Goal: Complete application form: Complete application form

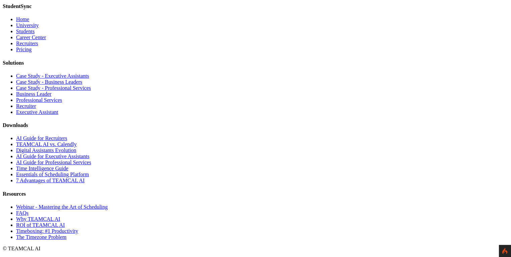
scroll to position [3379, 0]
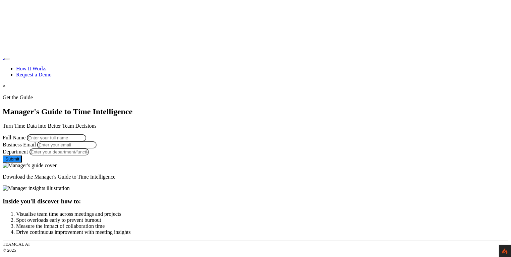
click at [52, 72] on link "Request a Demo" at bounding box center [34, 75] width 36 height 6
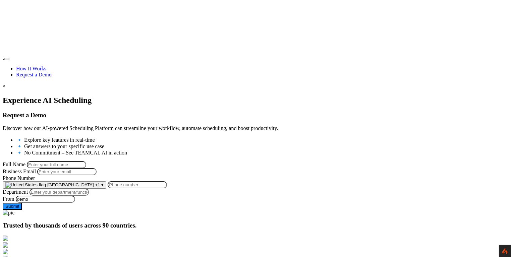
click at [86, 163] on input "Full Name" at bounding box center [56, 164] width 59 height 7
type input "[PERSON_NAME]"
type input "george.burin@comcast.net"
type input "9258644697"
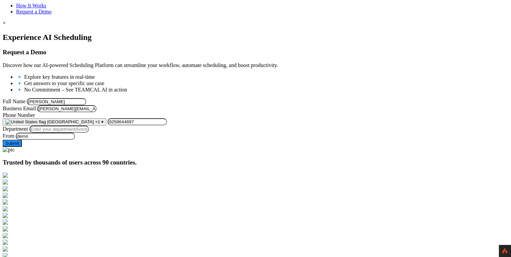
scroll to position [64, 0]
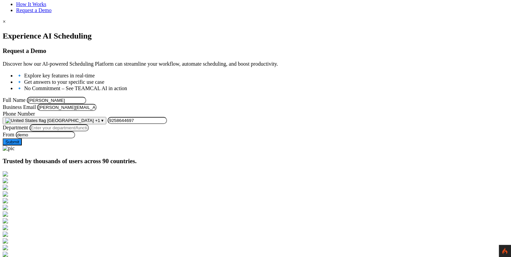
drag, startPoint x: 180, startPoint y: 124, endPoint x: 65, endPoint y: 120, distance: 115.4
click at [65, 120] on div "Experience AI Scheduling Request a Demo Discover how our AI-powered Scheduling …" at bounding box center [256, 92] width 506 height 120
paste input "raj@teamcaladi.onmicrosoft.com"
type input "raj@teamcaladi.onmicrosoft.com"
click at [89, 131] on input "Department" at bounding box center [59, 127] width 59 height 7
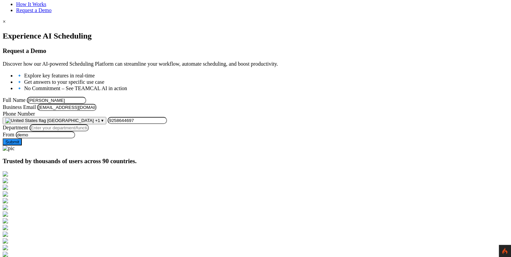
type input "Managment"
click at [22, 146] on button "Submit" at bounding box center [12, 142] width 19 height 7
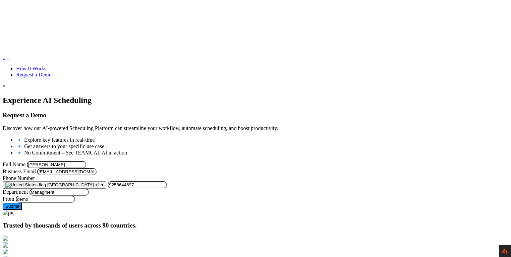
scroll to position [64, 0]
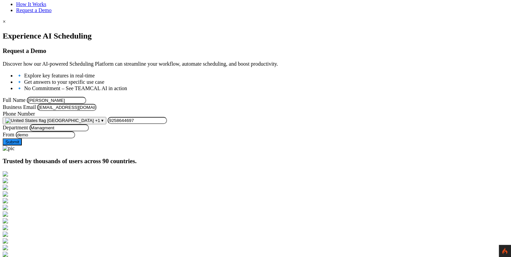
drag, startPoint x: 185, startPoint y: 125, endPoint x: 75, endPoint y: 120, distance: 110.8
click at [75, 120] on form "Full Name [PERSON_NAME] Business Email [EMAIL_ADDRESS][DOMAIN_NAME] Phone Numbe…" at bounding box center [256, 121] width 506 height 49
drag, startPoint x: 130, startPoint y: 96, endPoint x: 56, endPoint y: 99, distance: 74.5
click at [56, 99] on div "Experience AI Scheduling Request a Demo Discover how our AI-powered Scheduling …" at bounding box center [256, 92] width 506 height 120
drag, startPoint x: 133, startPoint y: 93, endPoint x: 67, endPoint y: 97, distance: 65.5
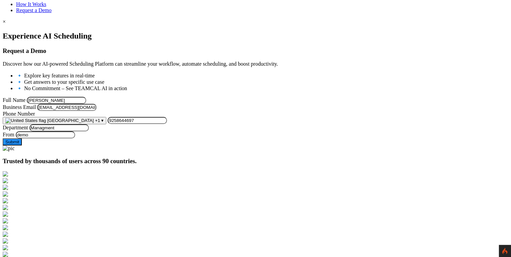
click at [67, 97] on div "Experience AI Scheduling Request a Demo Discover how our AI-powered Scheduling …" at bounding box center [256, 92] width 506 height 120
paste input "raj@teamcaladi.onmicrosoft.com"
type input "raj@teamcaladi.onmicrosoft.com666"
click at [97, 111] on input "raj@teamcaladi.onmicrosoft.com" at bounding box center [66, 107] width 59 height 7
type input "raj@teamcaladi.onmicrosoft.com666"
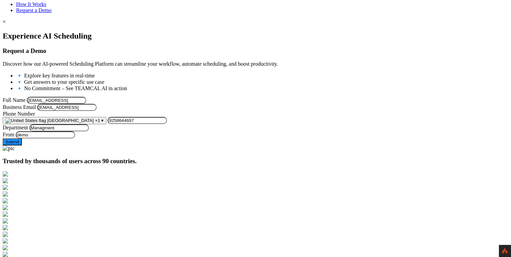
click at [22, 146] on button "Submit" at bounding box center [12, 142] width 19 height 7
drag, startPoint x: 194, startPoint y: 94, endPoint x: 82, endPoint y: 94, distance: 111.3
click at [82, 97] on form "Full Name raj@teamcaladi.onmicrosoft.com666 Business Email raj@teamcaladi.onmic…" at bounding box center [256, 121] width 506 height 49
type input "[PERSON_NAME]"
click at [50, 32] on div at bounding box center [256, 32] width 506 height 0
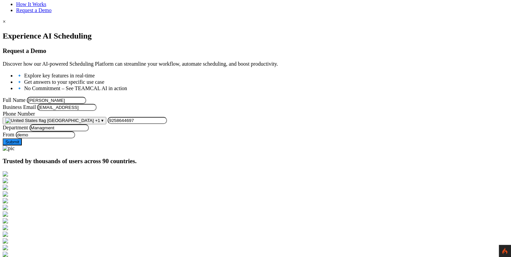
click at [22, 146] on button "Submit" at bounding box center [12, 142] width 19 height 7
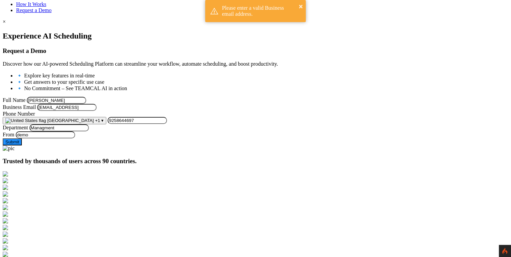
click at [22, 146] on button "Submit" at bounding box center [12, 142] width 19 height 7
type input "[EMAIL_ADDRESS][DOMAIN_NAME]"
click at [22, 146] on button "Submit" at bounding box center [12, 142] width 19 height 7
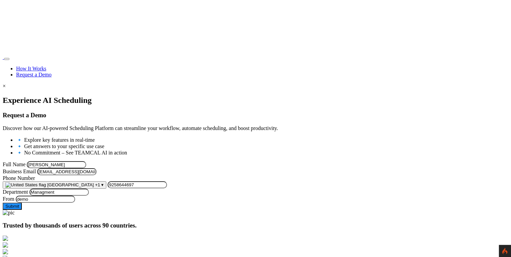
drag, startPoint x: 177, startPoint y: 187, endPoint x: 90, endPoint y: 184, distance: 86.9
click at [90, 184] on form "Full Name George Burin Business Email raj@teamcaladi.onmicrosoft.com Phone Numb…" at bounding box center [256, 185] width 506 height 49
click at [60, 96] on div at bounding box center [256, 96] width 506 height 0
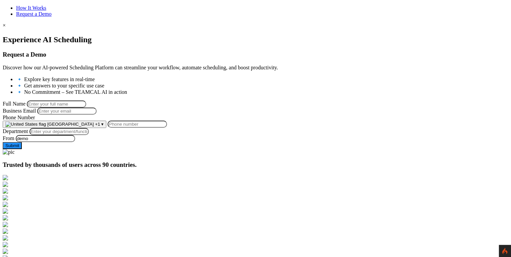
scroll to position [64, 0]
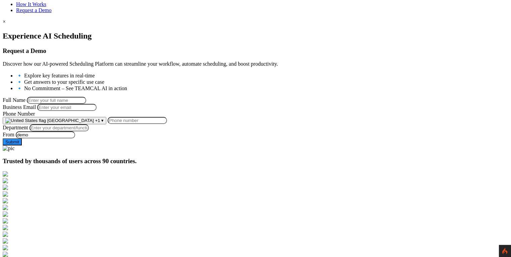
click at [86, 98] on input "Full Name" at bounding box center [56, 100] width 59 height 7
type input "George Burin"
type input "george.burin@comcast.net"
type input "9258644697"
drag, startPoint x: 171, startPoint y: 124, endPoint x: 49, endPoint y: 123, distance: 122.4
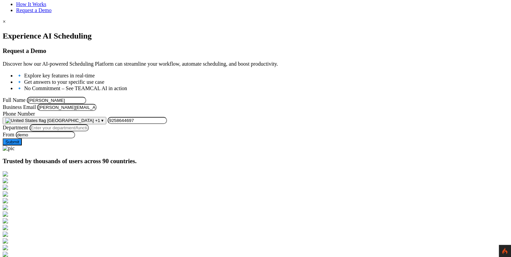
click at [49, 123] on div "Experience AI Scheduling Request a Demo Discover how our AI-powered Scheduling …" at bounding box center [256, 92] width 506 height 120
paste input "[EMAIL_ADDRESS][DOMAIN_NAME]"
type input "raj@teamcaladi.onmicrosoft.com"
click at [28, 130] on label "Department" at bounding box center [15, 128] width 25 height 6
click at [89, 131] on input "Department" at bounding box center [59, 127] width 59 height 7
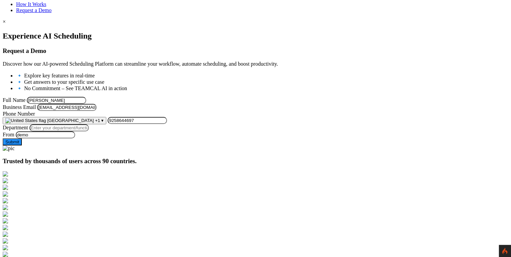
click at [89, 131] on input "Department" at bounding box center [59, 127] width 59 height 7
type input "Managment"
drag, startPoint x: 131, startPoint y: 182, endPoint x: 56, endPoint y: 185, distance: 74.5
click at [56, 152] on div "Experience AI Scheduling Request a Demo Discover how our AI-powered Scheduling …" at bounding box center [256, 92] width 506 height 120
click at [45, 32] on div at bounding box center [256, 32] width 506 height 0
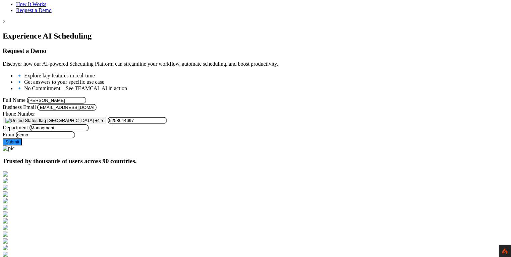
click at [22, 146] on button "Submit" at bounding box center [12, 142] width 19 height 7
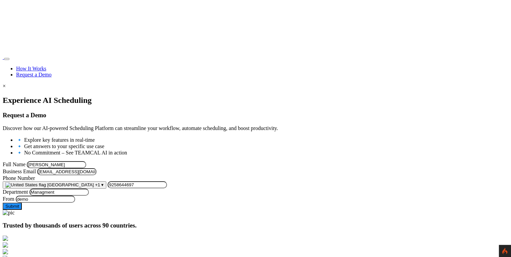
scroll to position [64, 0]
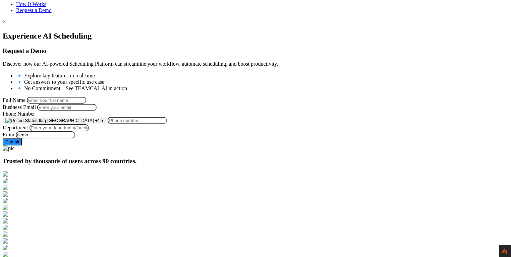
click at [86, 97] on input "Full Name" at bounding box center [56, 100] width 59 height 7
type input "George Burin"
type input "george.burin@comcast.net"
type input "9258644697"
drag, startPoint x: 132, startPoint y: 122, endPoint x: 57, endPoint y: 124, distance: 75.5
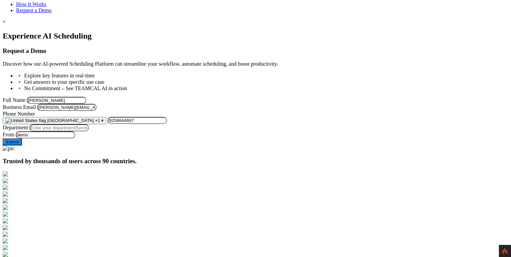
click at [57, 124] on div "Experience AI Scheduling Request a Demo Discover how our AI-powered Scheduling …" at bounding box center [256, 92] width 506 height 120
paste input "raj@teamcaladi.onmicrosoft.com"
type input "raj@teamcaladi.onmicrosoft.com"
drag, startPoint x: 64, startPoint y: 164, endPoint x: 88, endPoint y: 170, distance: 24.0
click at [65, 32] on div at bounding box center [256, 32] width 506 height 0
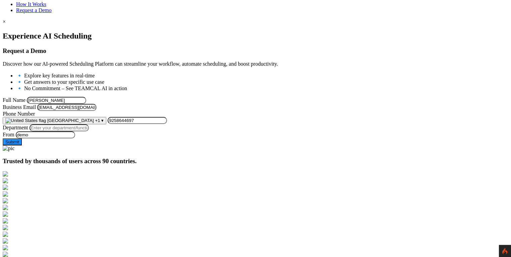
click at [89, 131] on input "Department" at bounding box center [59, 127] width 59 height 7
type input "Managment"
click at [62, 32] on div at bounding box center [256, 32] width 506 height 0
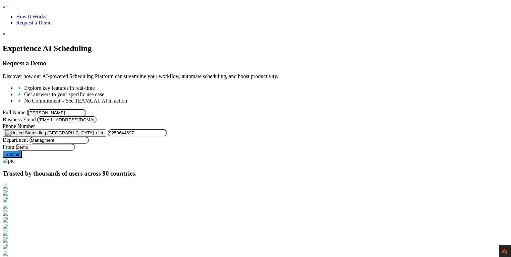
scroll to position [97, 0]
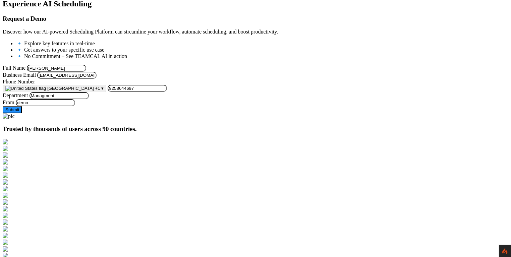
drag, startPoint x: 185, startPoint y: 89, endPoint x: 136, endPoint y: 92, distance: 49.1
click at [97, 79] on input "raj@teamcaladi.onmicrosoft.com" at bounding box center [66, 75] width 59 height 7
drag, startPoint x: 197, startPoint y: 91, endPoint x: 54, endPoint y: 94, distance: 143.6
click at [54, 94] on div "Experience AI Scheduling Request a Demo Discover how our AI-powered Scheduling …" at bounding box center [256, 59] width 506 height 120
click at [97, 79] on input "raj@teamcaladi.onmicrosoft.com" at bounding box center [66, 75] width 59 height 7
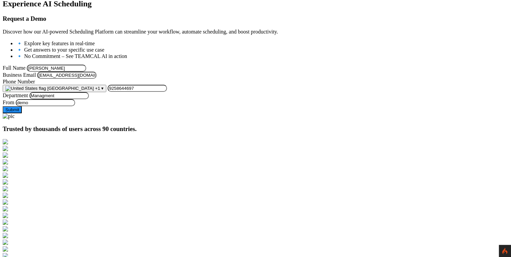
click at [302, 113] on div at bounding box center [256, 116] width 506 height 6
click at [22, 113] on button "Submit" at bounding box center [12, 109] width 19 height 7
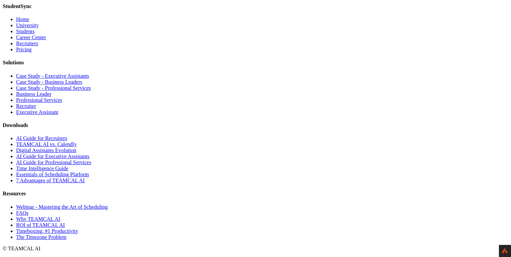
scroll to position [1185, 0]
click at [68, 171] on link "Time Intelligence Guide" at bounding box center [42, 169] width 52 height 6
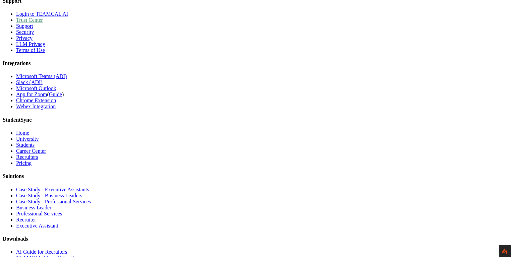
scroll to position [799, 0]
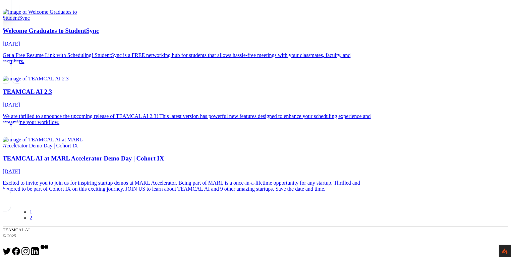
scroll to position [258, 0]
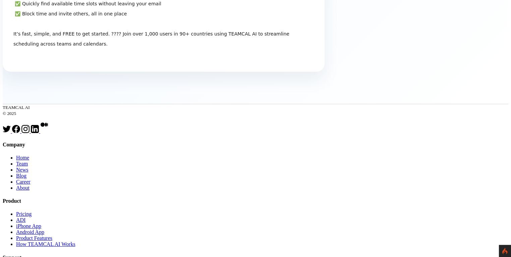
scroll to position [612, 0]
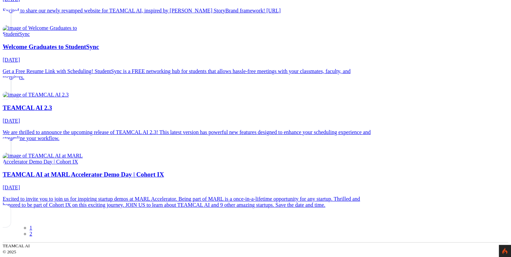
scroll to position [225, 0]
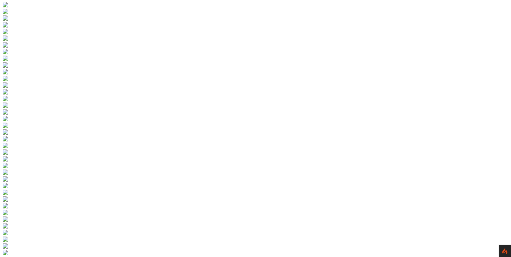
scroll to position [97, 0]
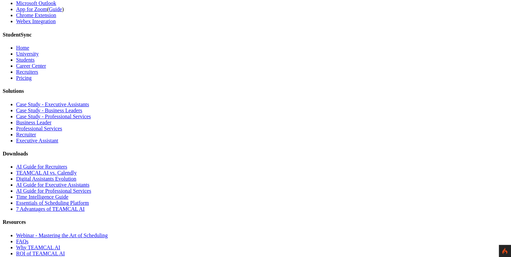
scroll to position [799, 0]
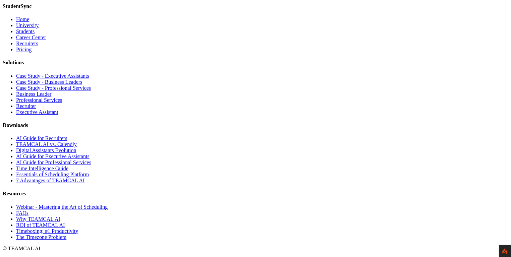
scroll to position [1185, 0]
click at [68, 171] on link "Time Intelligence Guide" at bounding box center [42, 169] width 52 height 6
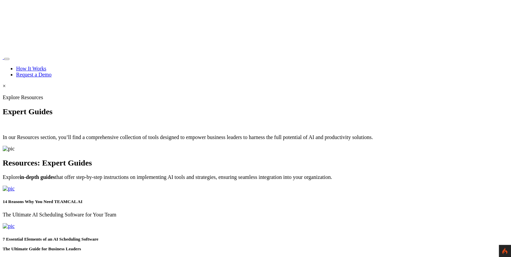
scroll to position [1185, 0]
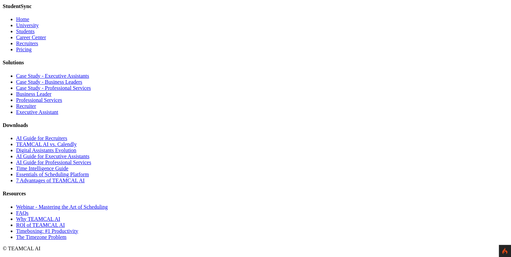
click at [90, 159] on link "AI Guide for Executive Assistants" at bounding box center [52, 157] width 73 height 6
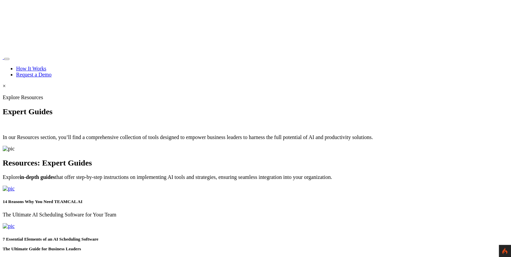
scroll to position [1185, 0]
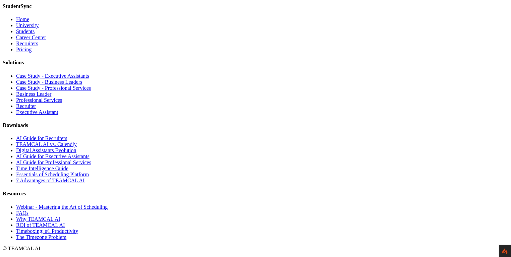
click at [68, 171] on link "Time Intelligence Guide" at bounding box center [42, 169] width 52 height 6
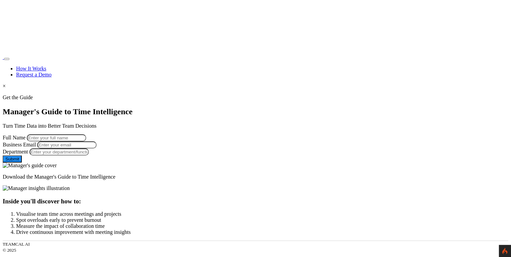
click at [97, 149] on input "Business Email" at bounding box center [66, 145] width 59 height 7
paste input "14ReasonsWhyTEAMCALAI"
type input "14ReasonsWhyTEAMCALAI"
paste input "[EMAIL_ADDRESS][DOMAIN_NAME]"
type input "[EMAIL_ADDRESS][DOMAIN_NAME]"
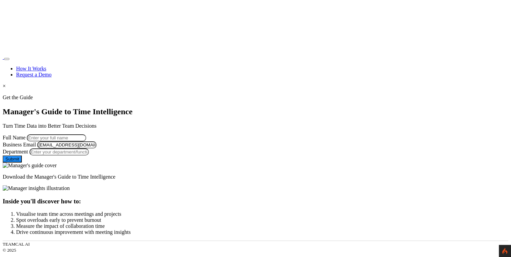
click at [86, 134] on input "Full Name" at bounding box center [56, 137] width 59 height 7
type input "[PERSON_NAME]"
click at [89, 156] on input "Department" at bounding box center [59, 152] width 59 height 7
type input "Sales"
click at [22, 163] on button "Submit" at bounding box center [12, 159] width 19 height 7
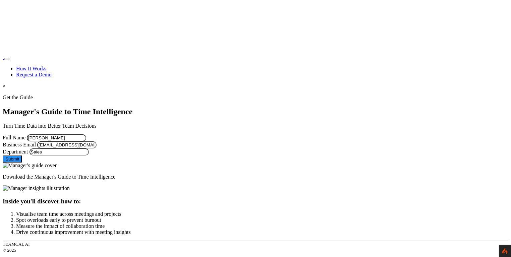
click at [86, 134] on input "[PERSON_NAME]" at bounding box center [56, 137] width 59 height 7
drag, startPoint x: 185, startPoint y: 156, endPoint x: 107, endPoint y: 158, distance: 78.5
click at [97, 149] on input "[EMAIL_ADDRESS][DOMAIN_NAME]" at bounding box center [66, 145] width 59 height 7
click at [97, 149] on input "raj@live.com" at bounding box center [66, 145] width 59 height 7
type input "rajlal@live.com"
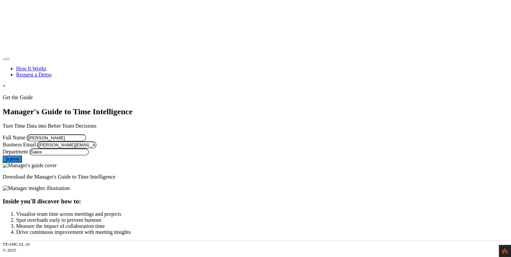
click at [76, 159] on form "Full Name Raj Lal Business Email rajlal@live.com Department Sales Leave this fo…" at bounding box center [256, 148] width 506 height 28
drag, startPoint x: 135, startPoint y: 154, endPoint x: 75, endPoint y: 158, distance: 60.1
click at [75, 158] on form "Full Name Raj Lal Business Email rajlal@live.com Department Sales Leave this fo…" at bounding box center [256, 148] width 506 height 28
click at [22, 163] on button "Submit" at bounding box center [12, 159] width 19 height 7
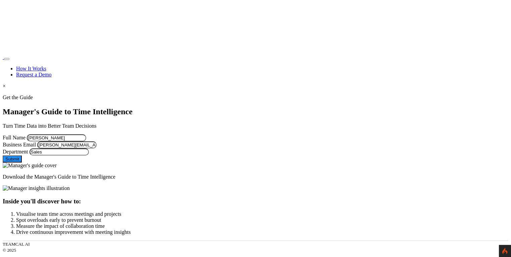
drag, startPoint x: 142, startPoint y: 157, endPoint x: 78, endPoint y: 155, distance: 63.1
click at [78, 155] on form "Full Name Raj Lal Business Email rajlal@live.com Department Sales Leave this fo…" at bounding box center [256, 148] width 506 height 28
click at [97, 149] on input "rajlal@live.com" at bounding box center [66, 145] width 59 height 7
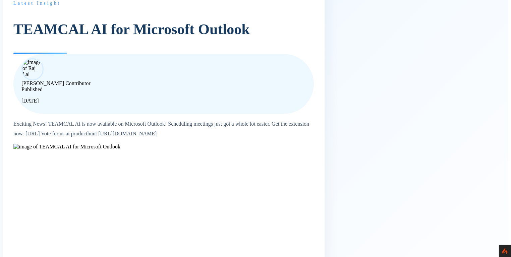
drag, startPoint x: 204, startPoint y: 63, endPoint x: 343, endPoint y: 68, distance: 138.6
click at [314, 68] on div "[PERSON_NAME] Contributor Published [DATE]" at bounding box center [163, 84] width 300 height 60
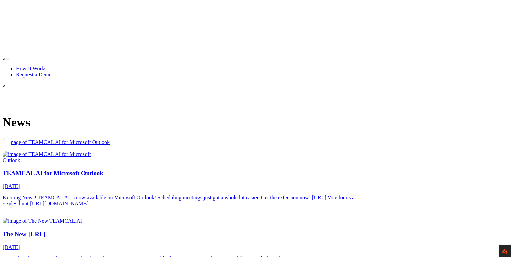
scroll to position [225, 0]
